Goal: Information Seeking & Learning: Learn about a topic

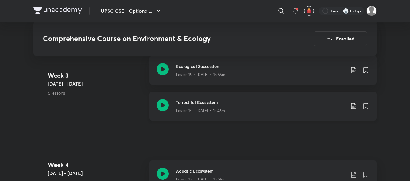
scroll to position [946, 0]
click at [165, 100] on icon at bounding box center [163, 105] width 12 height 12
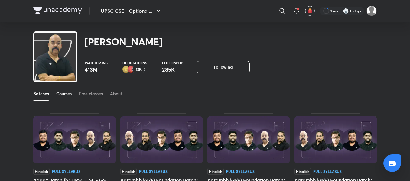
click at [66, 98] on link "Courses" at bounding box center [63, 93] width 15 height 15
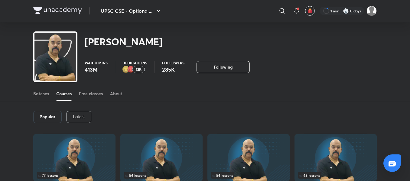
click at [85, 114] on div "Latest" at bounding box center [78, 117] width 25 height 12
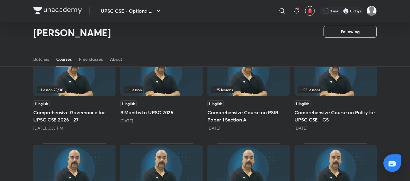
scroll to position [68, 0]
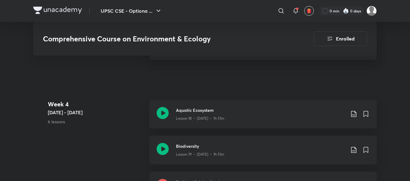
scroll to position [1007, 0]
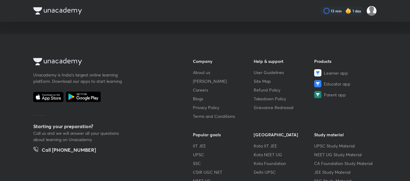
click at [169, 102] on div at bounding box center [103, 97] width 140 height 11
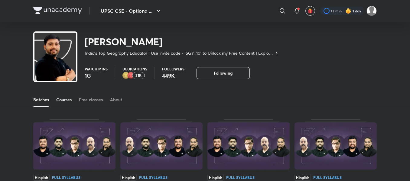
click at [63, 99] on div "Courses" at bounding box center [63, 100] width 15 height 6
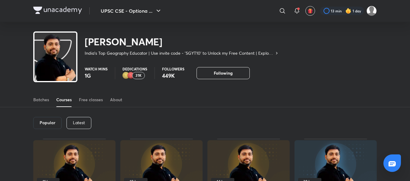
click at [80, 120] on p "Latest" at bounding box center [79, 122] width 12 height 5
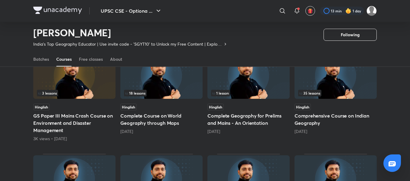
scroll to position [167, 0]
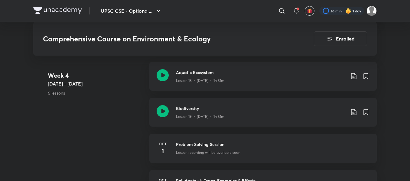
scroll to position [1061, 0]
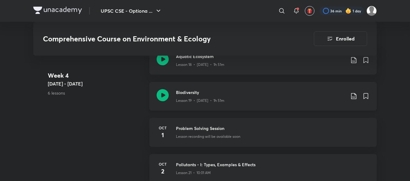
click at [165, 92] on icon at bounding box center [163, 95] width 12 height 12
